Goal: Information Seeking & Learning: Learn about a topic

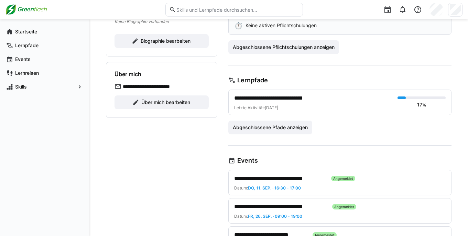
scroll to position [114, 0]
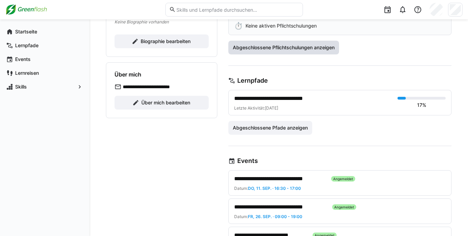
click at [313, 52] on span "Abgeschlossene Pflichtschulungen anzeigen" at bounding box center [284, 48] width 111 height 14
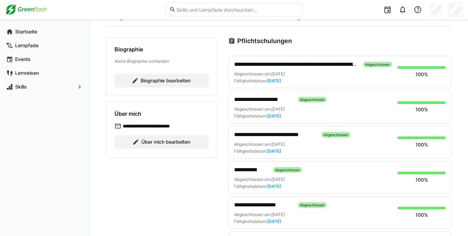
scroll to position [0, 0]
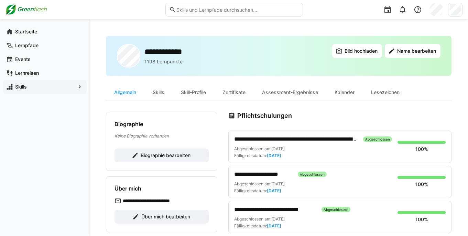
click at [31, 86] on span "Skills" at bounding box center [44, 86] width 61 height 7
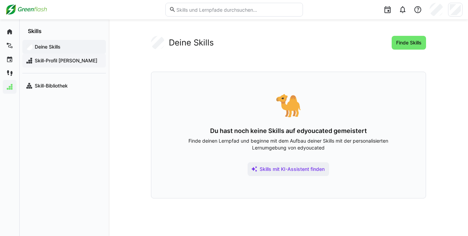
click at [49, 61] on span "Skill-Profil [PERSON_NAME]" at bounding box center [68, 60] width 69 height 7
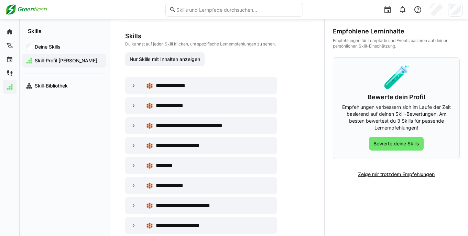
scroll to position [75, 0]
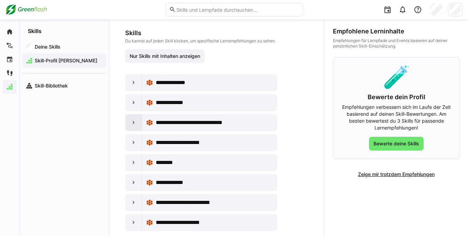
click at [132, 123] on eds-icon at bounding box center [133, 122] width 7 height 7
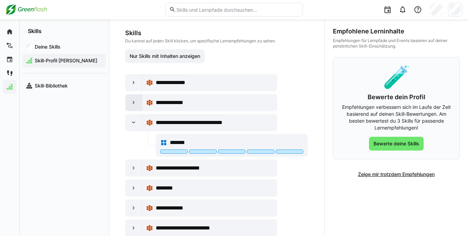
click at [129, 101] on div at bounding box center [134, 102] width 17 height 17
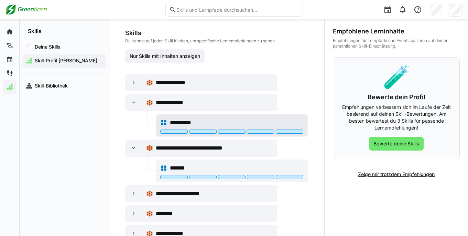
click at [167, 121] on div "**********" at bounding box center [231, 123] width 143 height 14
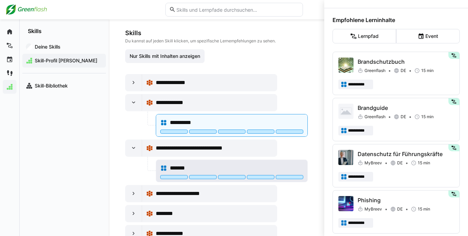
scroll to position [87, 0]
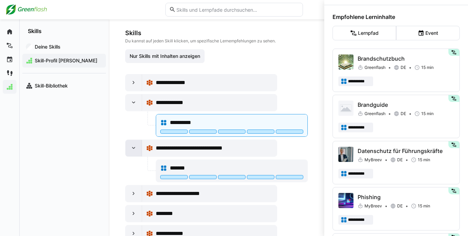
click at [129, 145] on div at bounding box center [134, 148] width 17 height 17
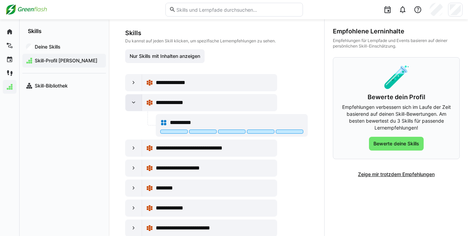
click at [134, 101] on eds-icon at bounding box center [133, 102] width 7 height 7
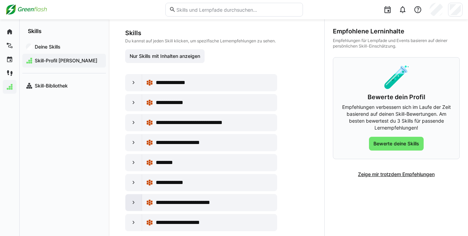
click at [135, 203] on eds-icon at bounding box center [133, 202] width 7 height 7
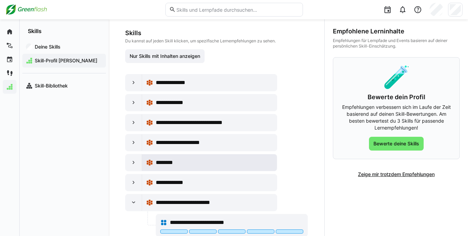
scroll to position [112, 0]
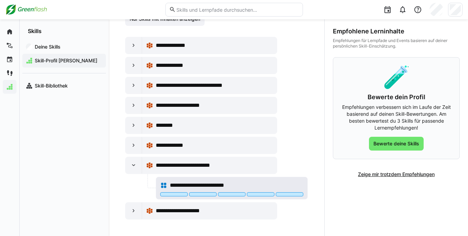
click at [191, 182] on span "**********" at bounding box center [205, 185] width 71 height 8
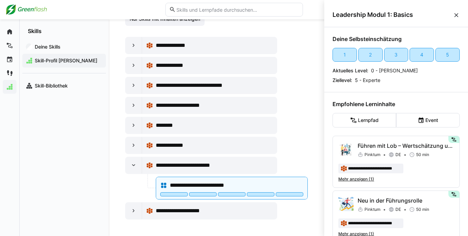
scroll to position [0, 0]
